Goal: Download file/media: Download file/media

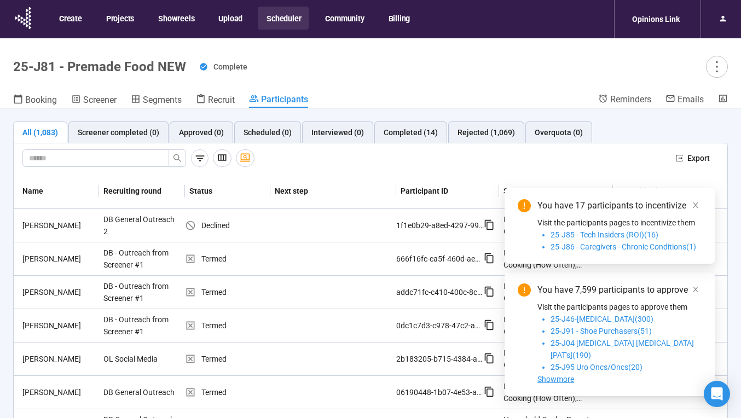
click at [365, 171] on div "Export" at bounding box center [371, 158] width 714 height 31
click at [388, 131] on div "Completed (14)" at bounding box center [411, 132] width 54 height 12
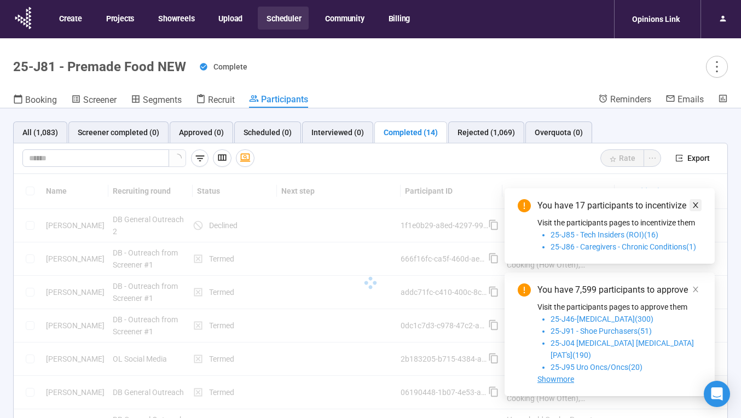
click at [697, 209] on icon "close" at bounding box center [696, 205] width 8 height 8
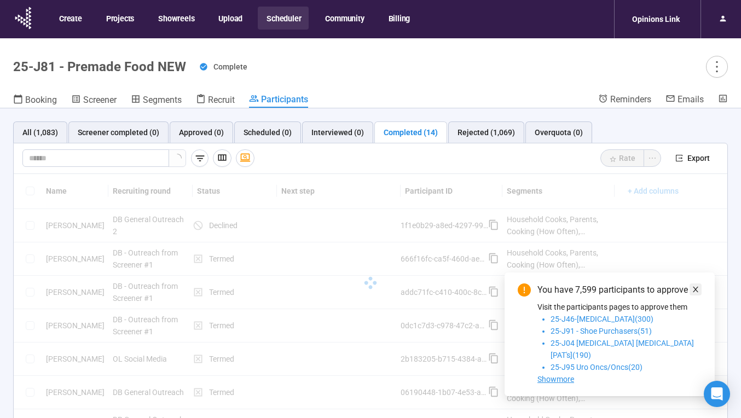
click at [694, 293] on icon "close" at bounding box center [696, 290] width 8 height 8
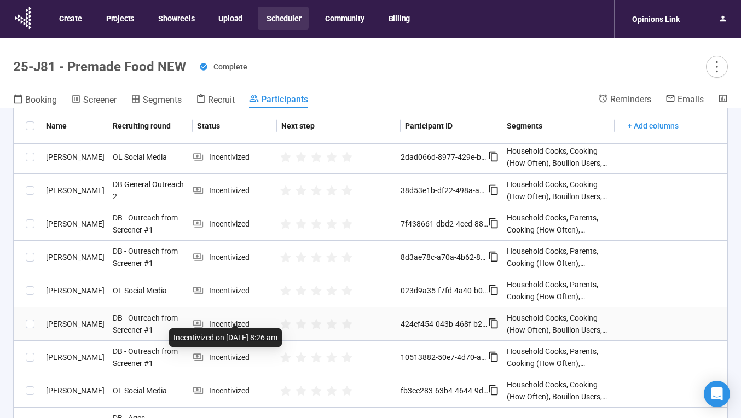
scroll to position [230, 0]
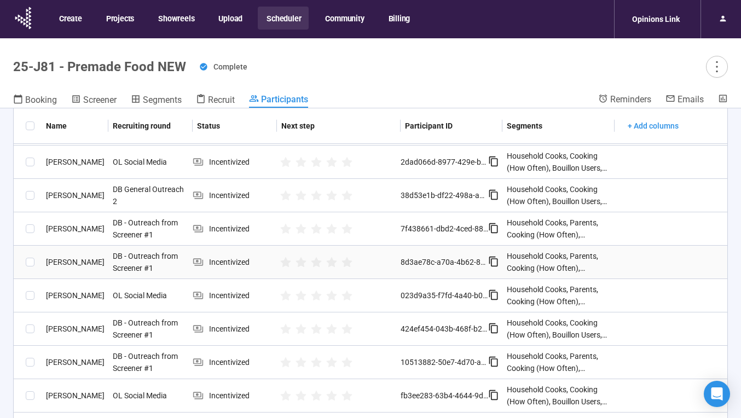
click at [70, 261] on div "[PERSON_NAME]" at bounding box center [75, 262] width 66 height 12
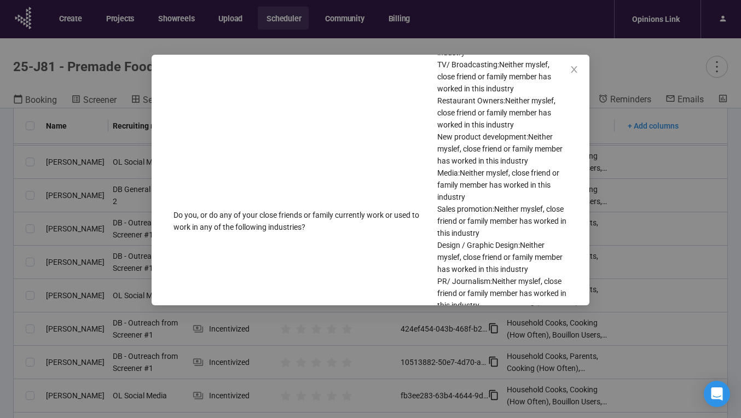
scroll to position [613, 0]
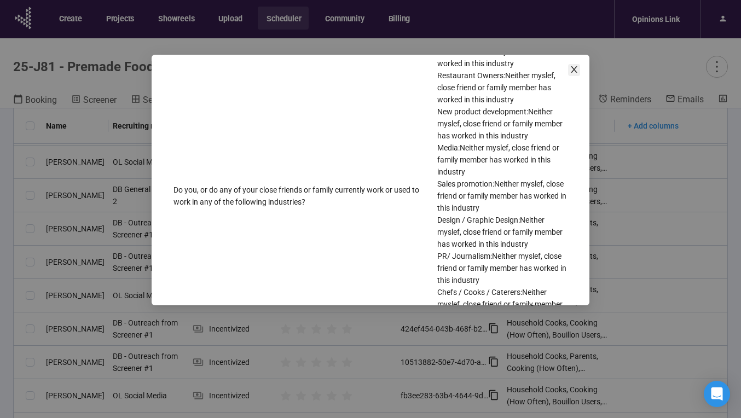
click at [572, 75] on span "Close" at bounding box center [574, 70] width 12 height 12
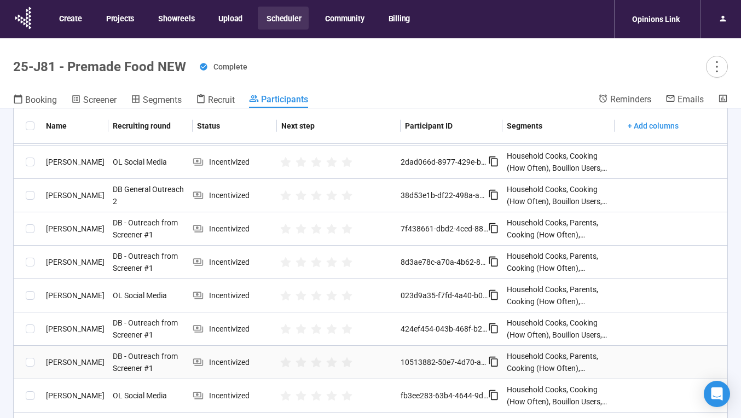
click at [74, 362] on div "[PERSON_NAME]" at bounding box center [75, 362] width 66 height 12
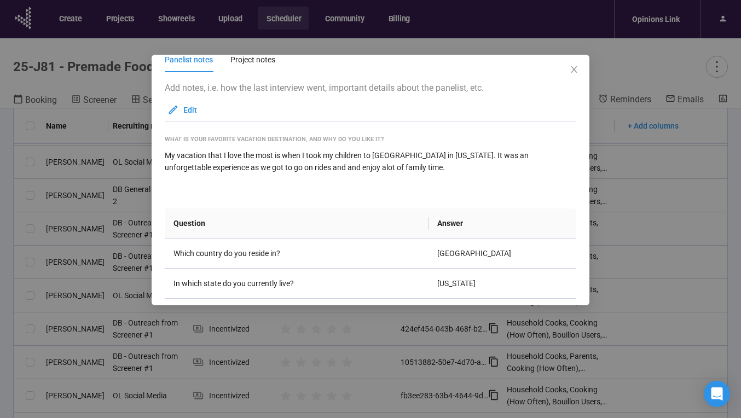
scroll to position [57, 0]
click at [580, 67] on div "[PERSON_NAME] Panelist notes Project notes Add notes, i.e. how the last intervi…" at bounding box center [371, 180] width 438 height 251
click at [574, 70] on icon "close" at bounding box center [574, 69] width 6 height 7
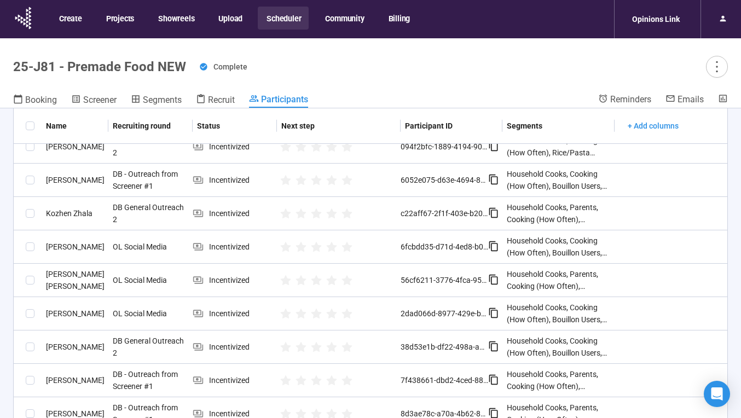
scroll to position [54, 0]
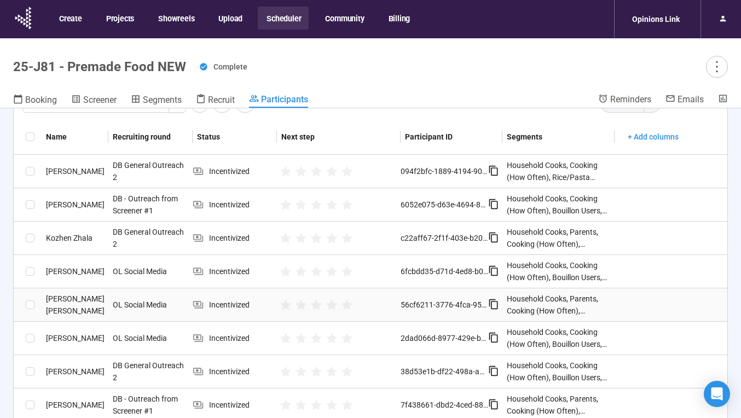
click at [84, 304] on div "[PERSON_NAME] [PERSON_NAME]" at bounding box center [75, 305] width 66 height 24
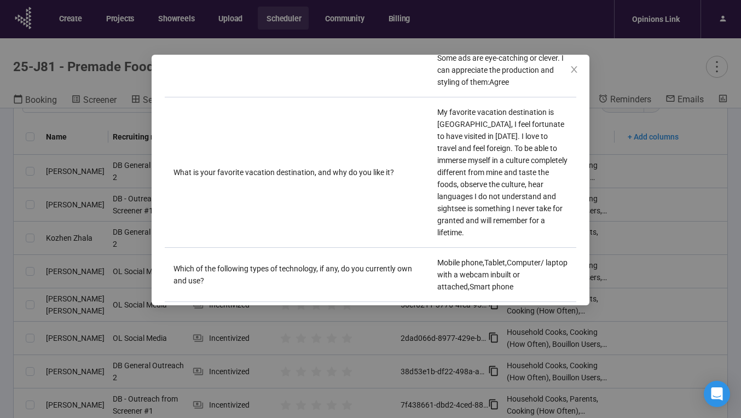
scroll to position [3757, 0]
